Goal: Check status: Check status

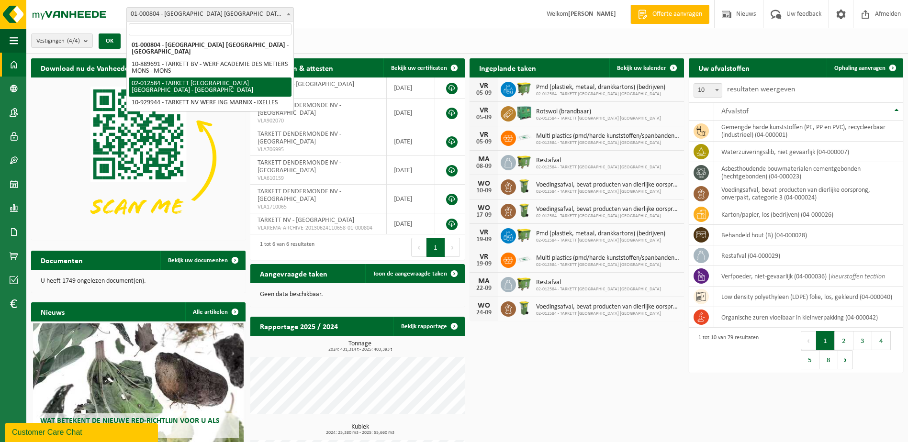
select select "2436"
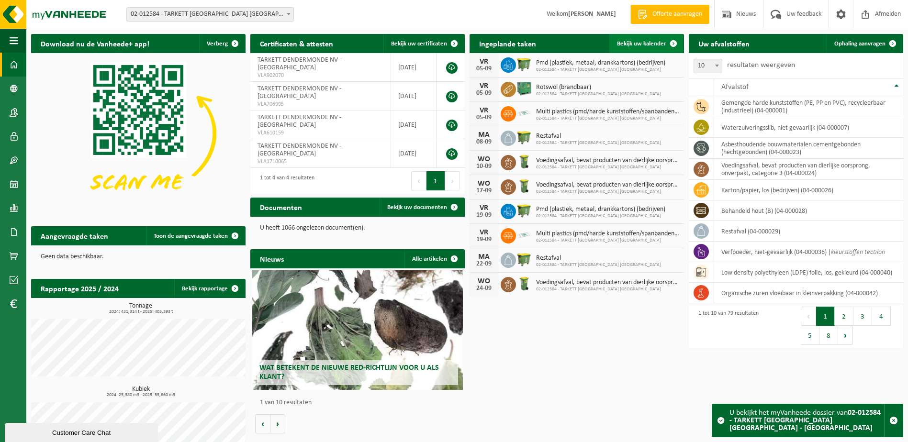
click at [645, 42] on span "Bekijk uw kalender" at bounding box center [641, 44] width 49 height 6
